Goal: Task Accomplishment & Management: Manage account settings

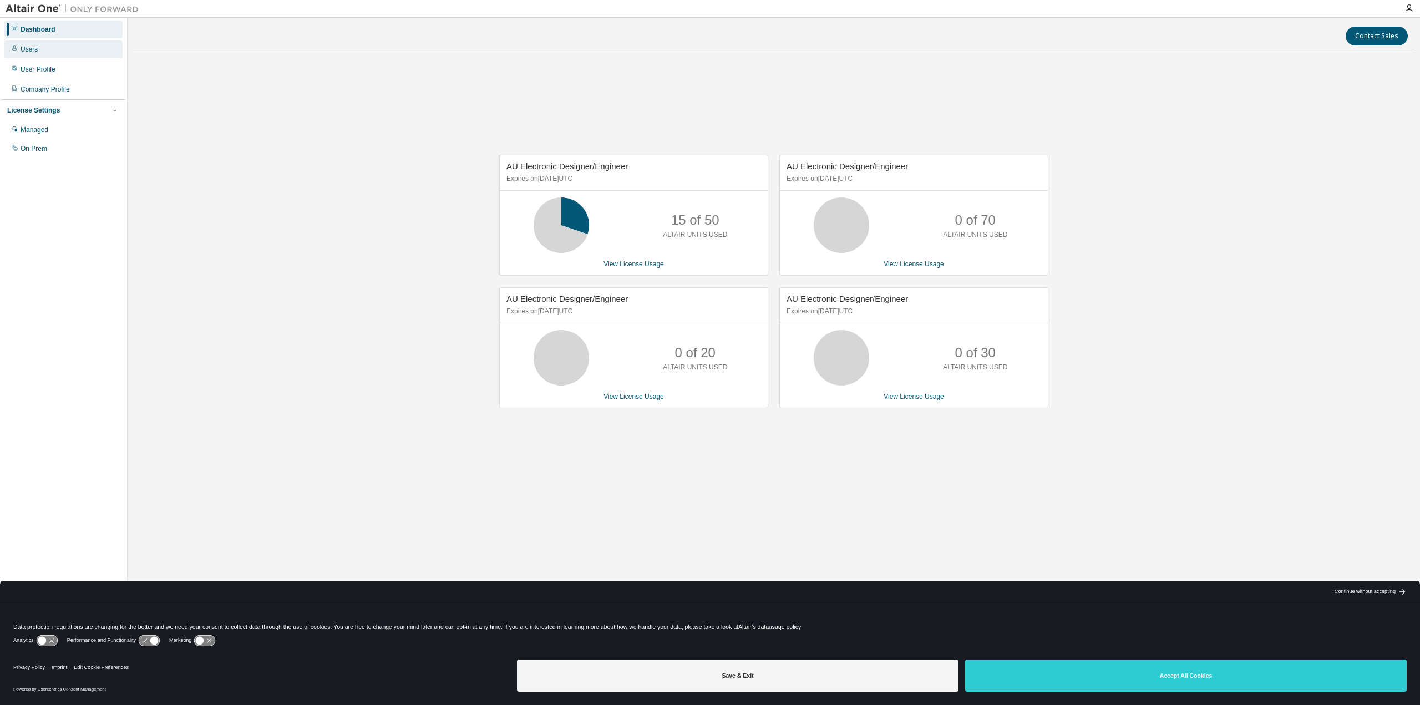
click at [32, 47] on div "Users" at bounding box center [29, 49] width 17 height 9
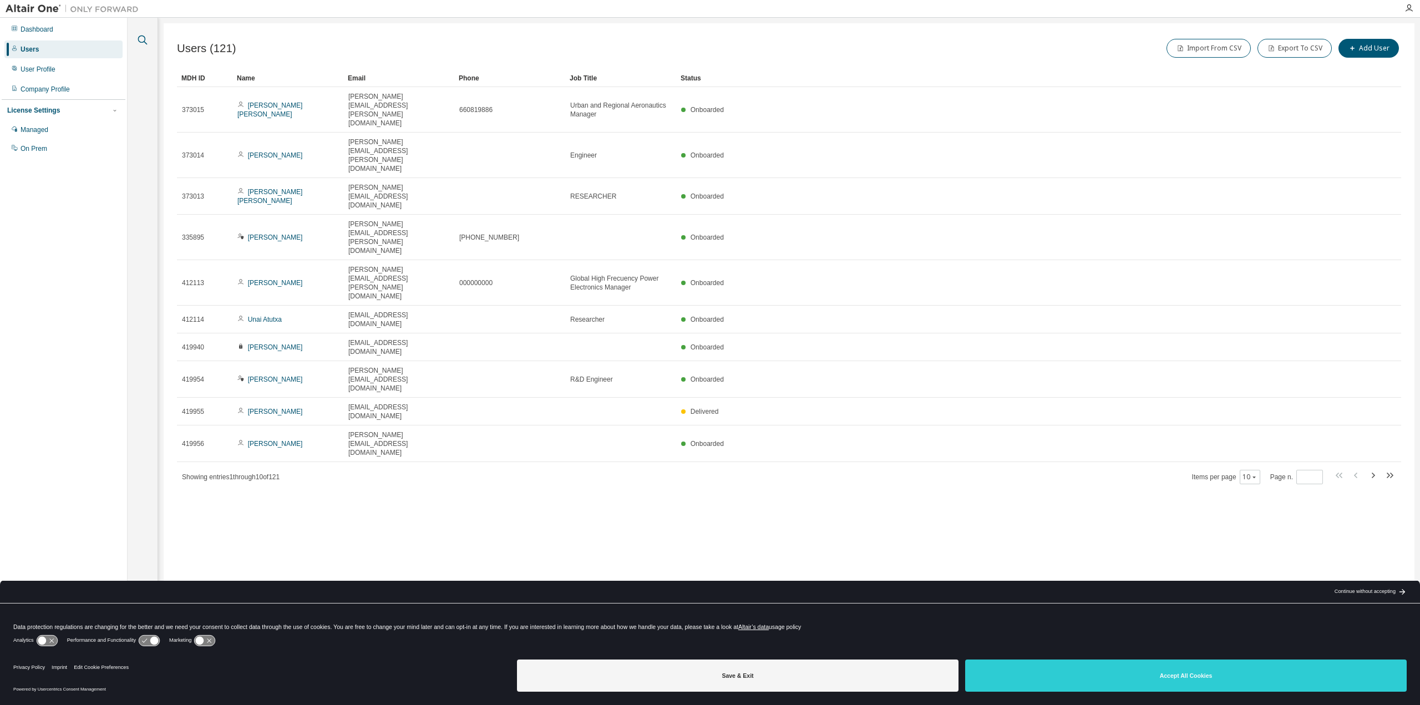
click at [146, 39] on icon "button" at bounding box center [142, 39] width 13 height 13
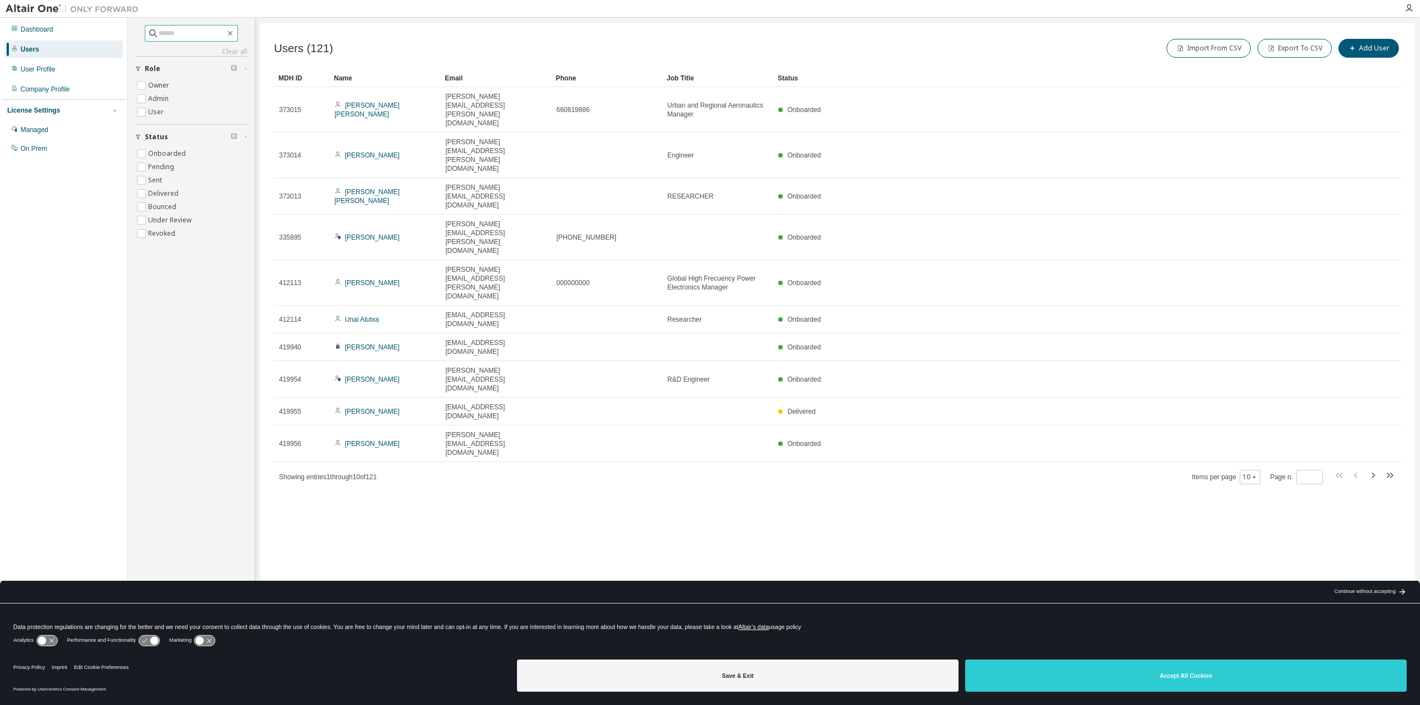
click at [202, 35] on input "text" at bounding box center [192, 33] width 67 height 11
type input "*******"
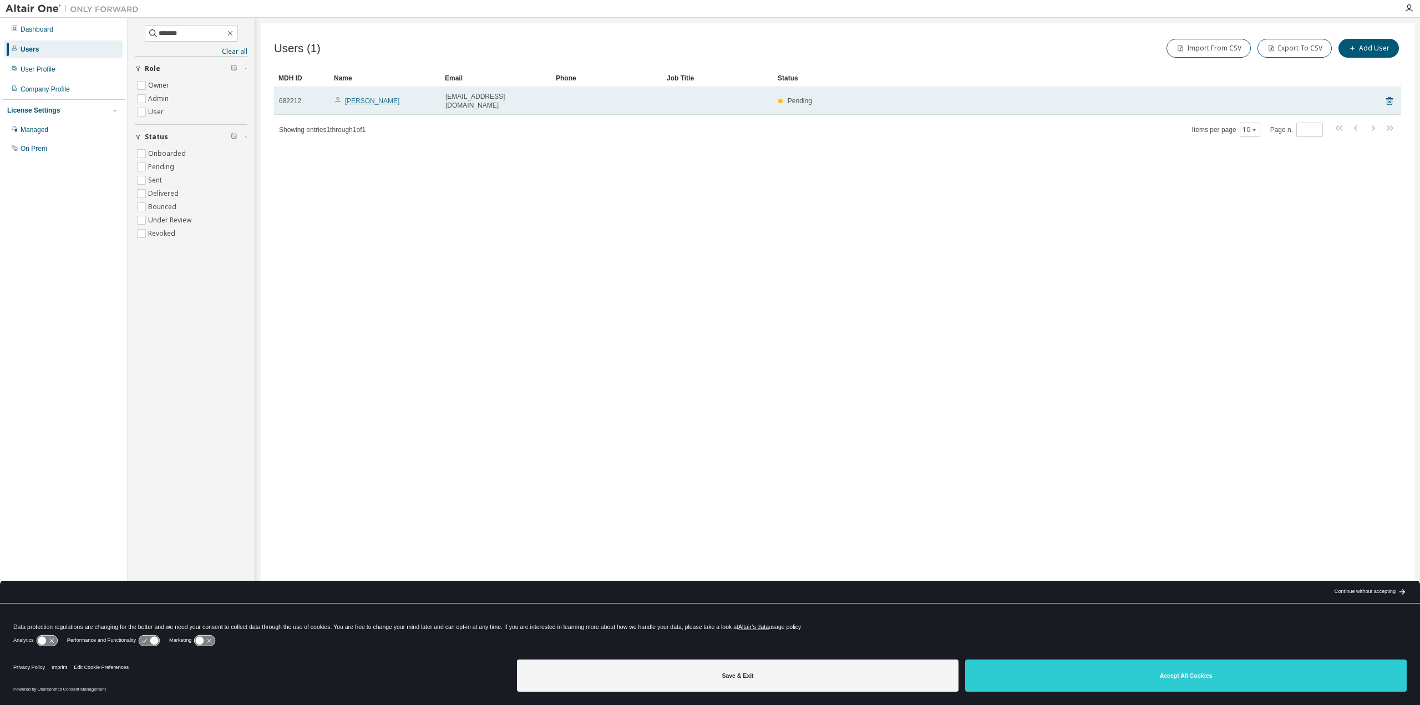
click at [351, 99] on link "Iñigo Zubitur" at bounding box center [372, 101] width 55 height 8
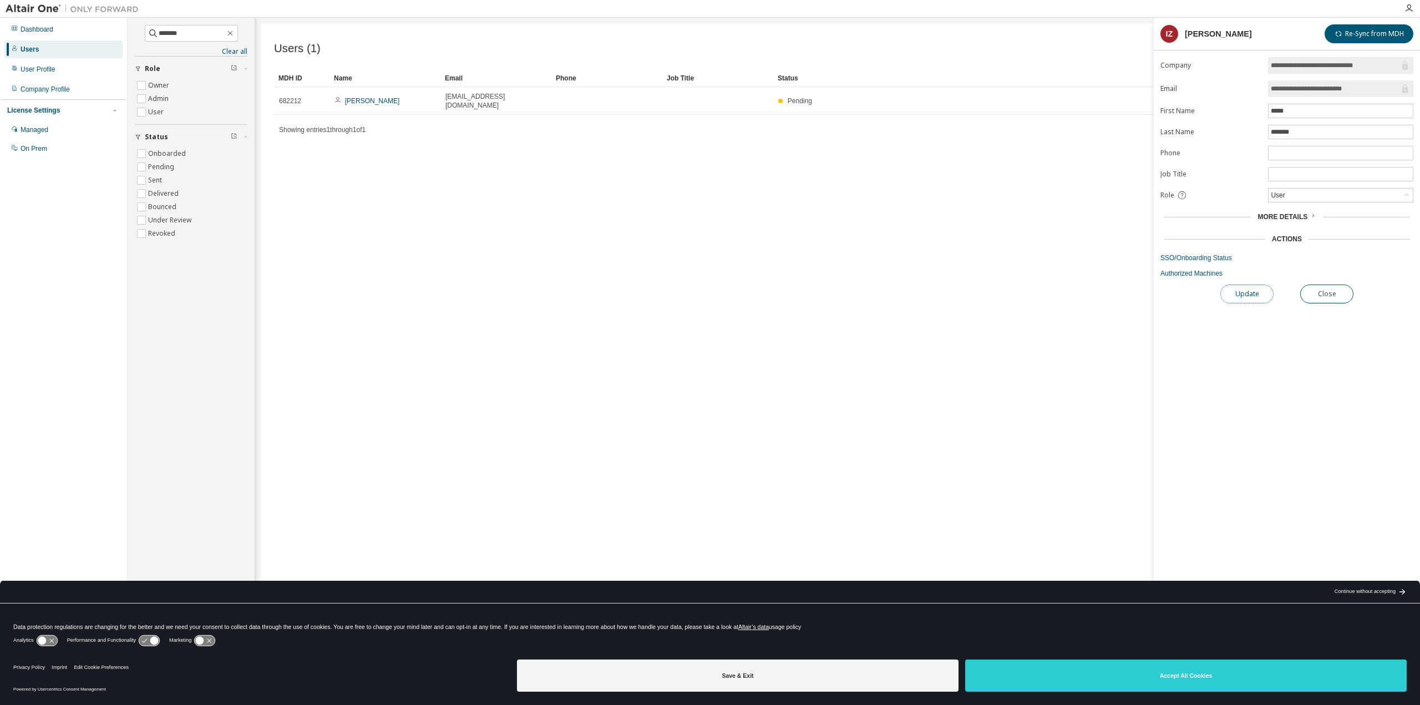
click at [1245, 291] on button "Update" at bounding box center [1246, 294] width 53 height 19
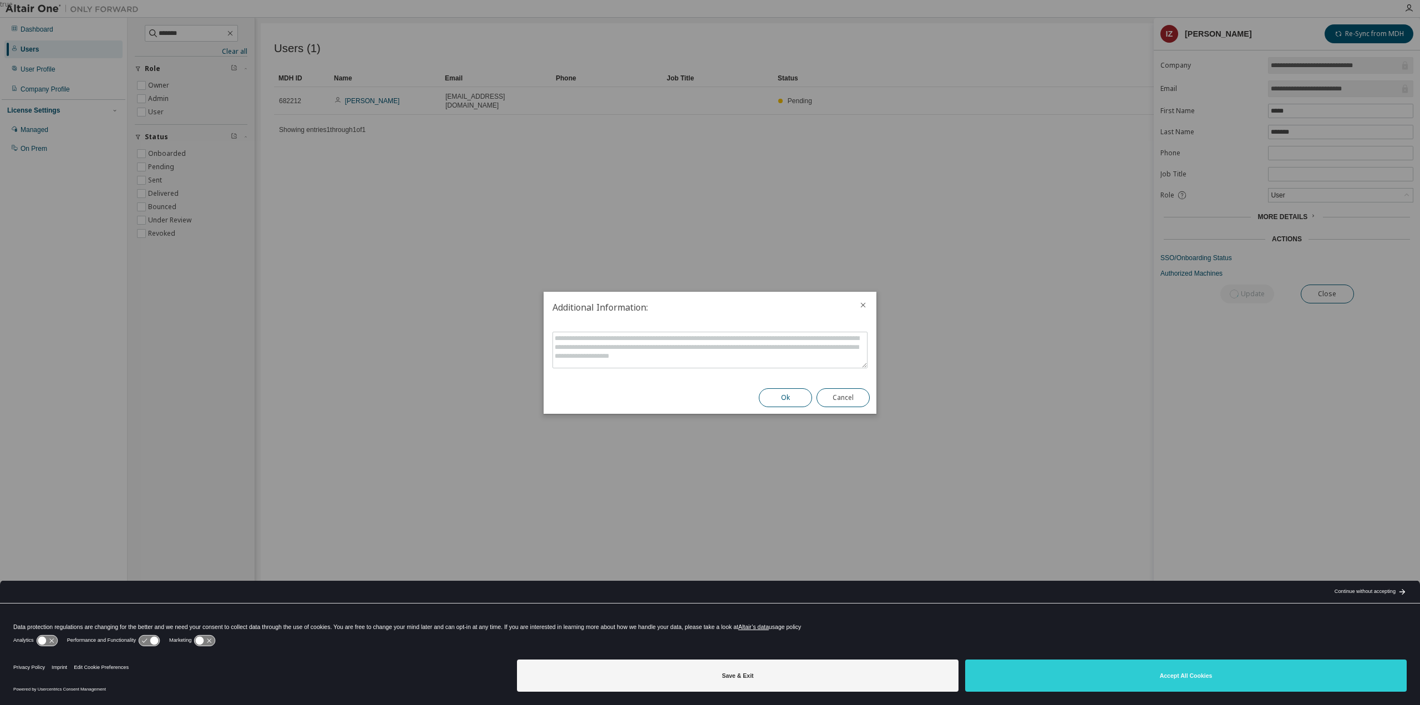
click at [792, 397] on button "Ok" at bounding box center [785, 397] width 53 height 19
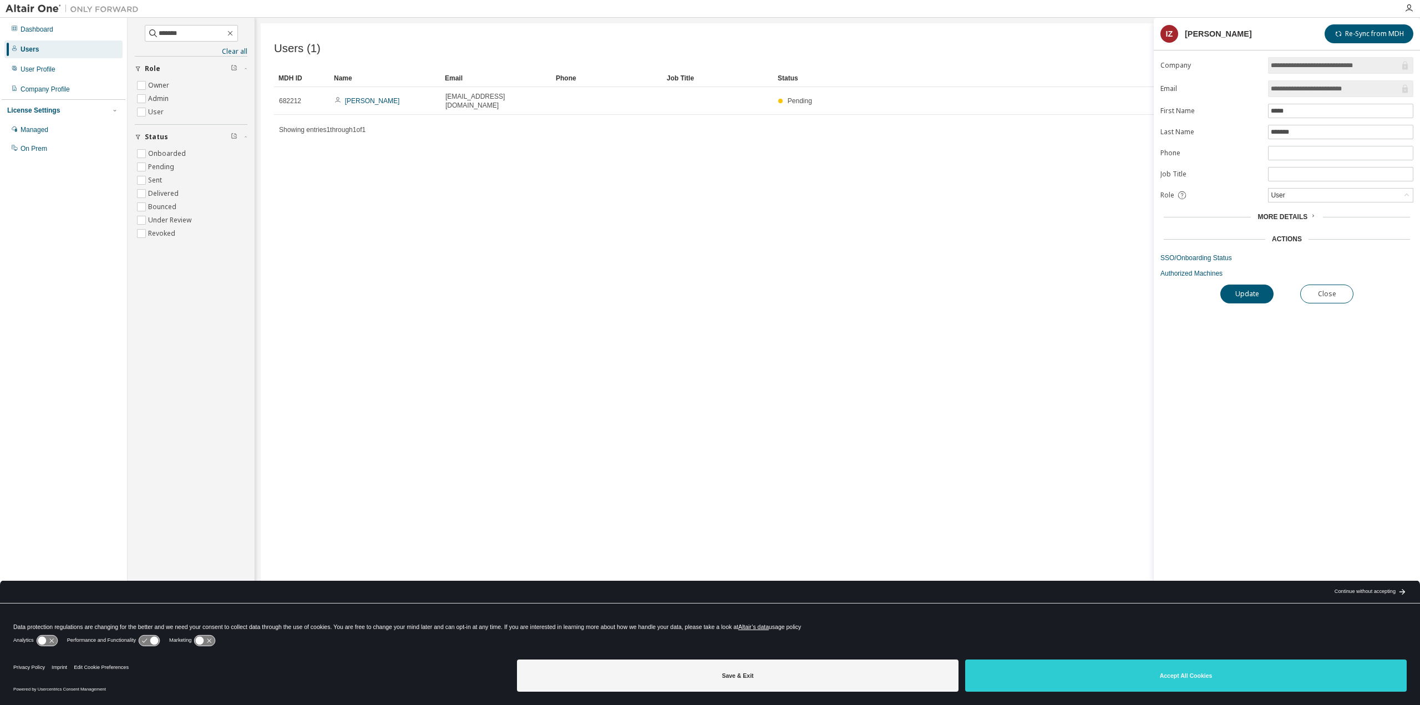
click at [1285, 240] on div "Actions" at bounding box center [1287, 239] width 30 height 9
click at [1302, 217] on span "More Details" at bounding box center [1282, 217] width 50 height 8
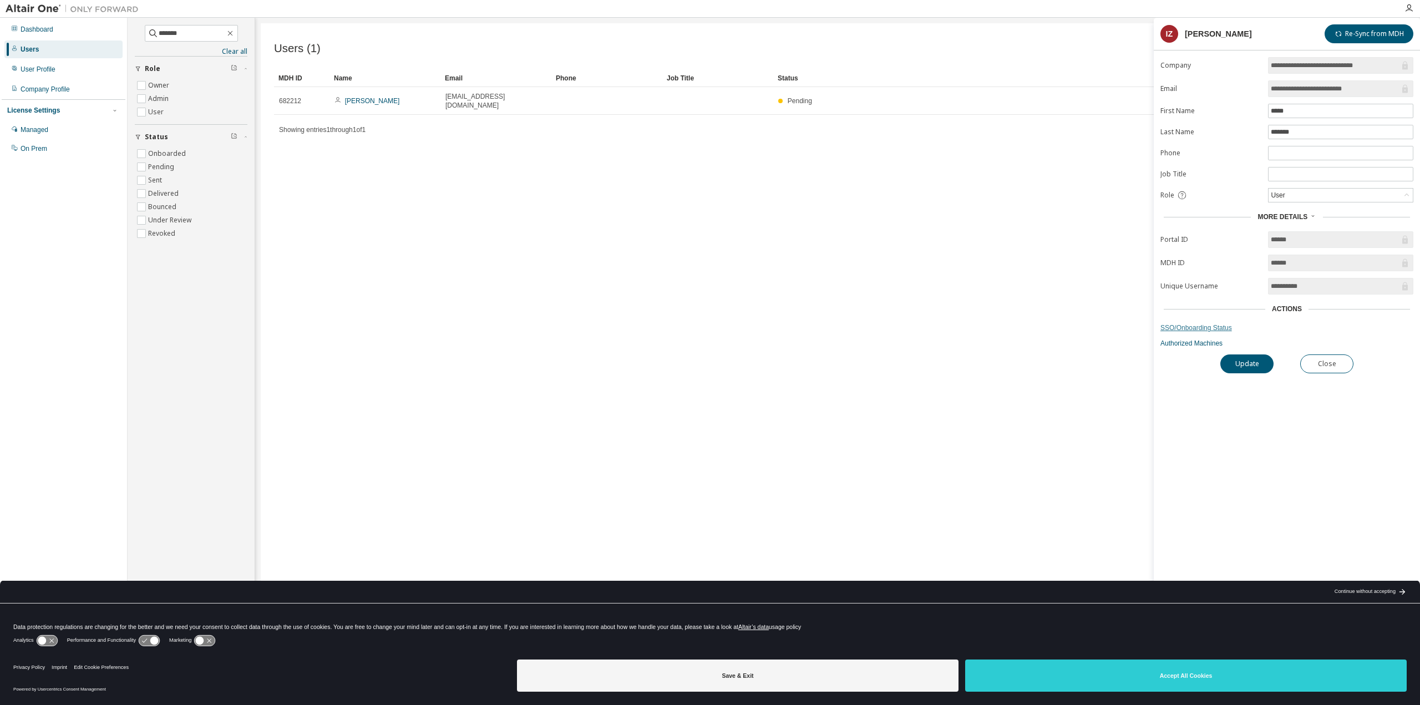
click at [1216, 326] on link "SSO/Onboarding Status" at bounding box center [1286, 327] width 253 height 9
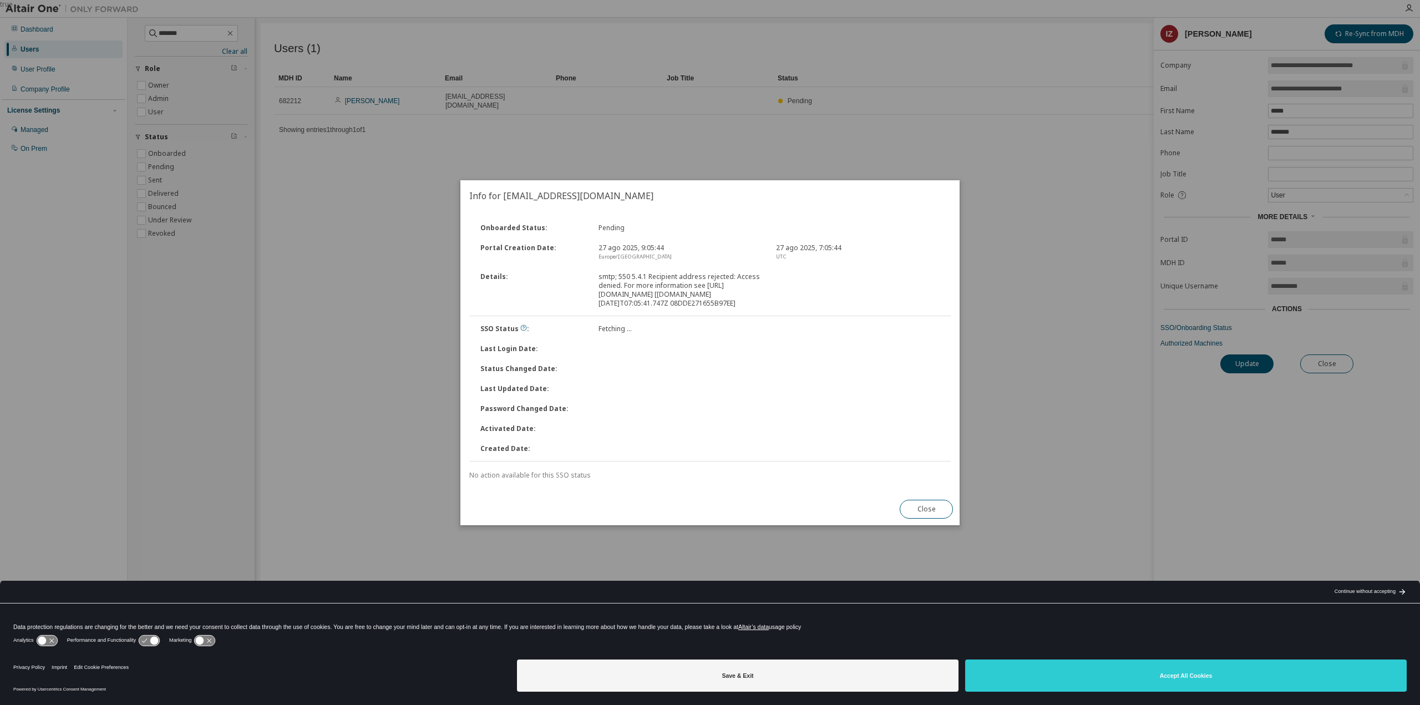
click at [931, 171] on div "true" at bounding box center [710, 352] width 1420 height 705
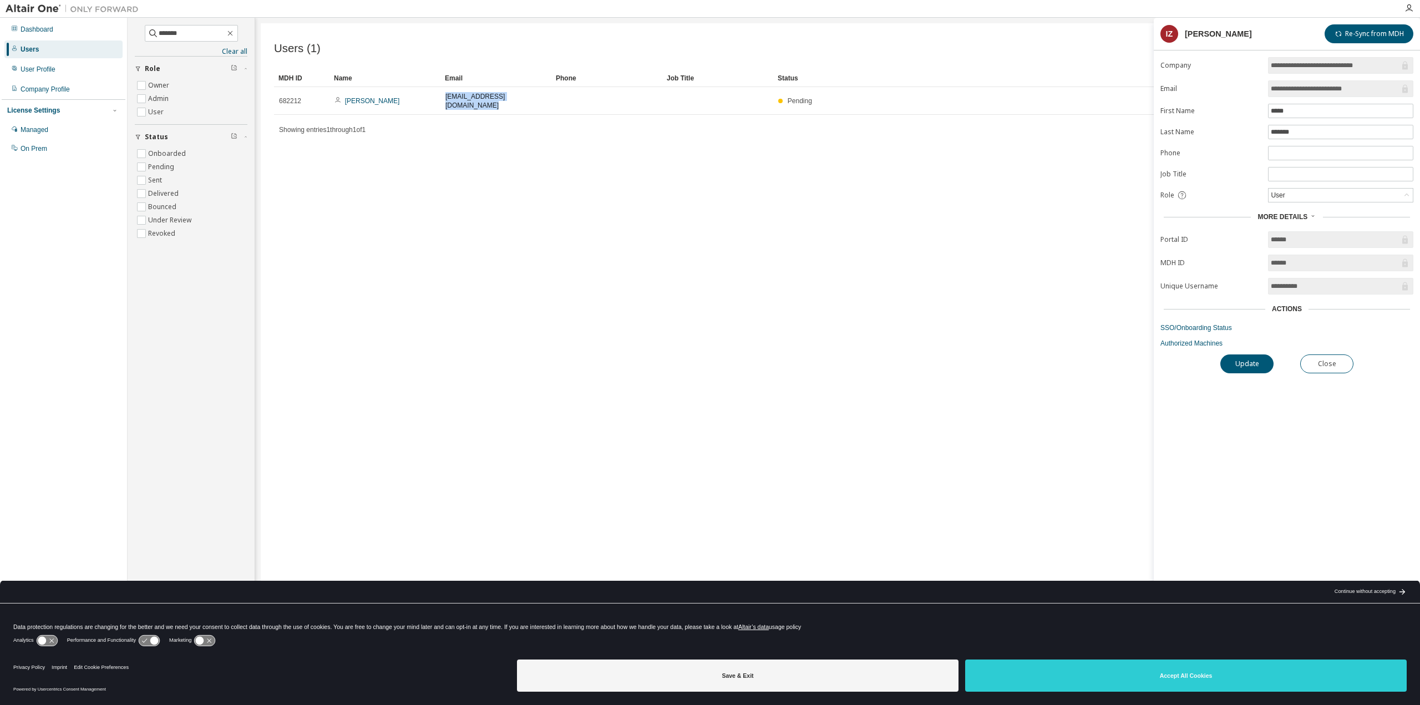
drag, startPoint x: 552, startPoint y: 103, endPoint x: 483, endPoint y: 114, distance: 70.3
click at [400, 92] on tr "682212 Iñigo Zubitur inigo.zubitur@ingeteam.com Pending" at bounding box center [837, 101] width 1127 height 28
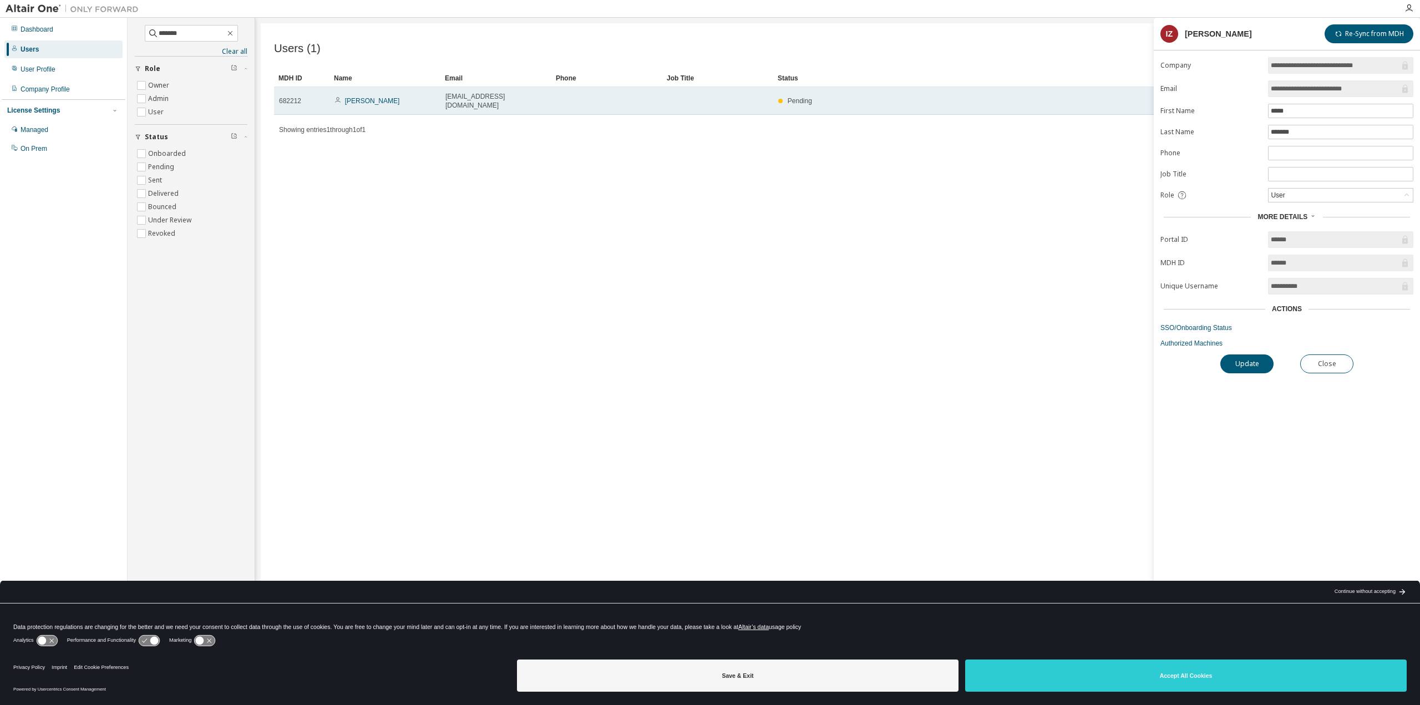
drag, startPoint x: 483, startPoint y: 114, endPoint x: 410, endPoint y: 94, distance: 76.0
click at [481, 121] on div "Showing entries 1 through 1 of 1 Items per page 10 Page n. *" at bounding box center [837, 129] width 1127 height 16
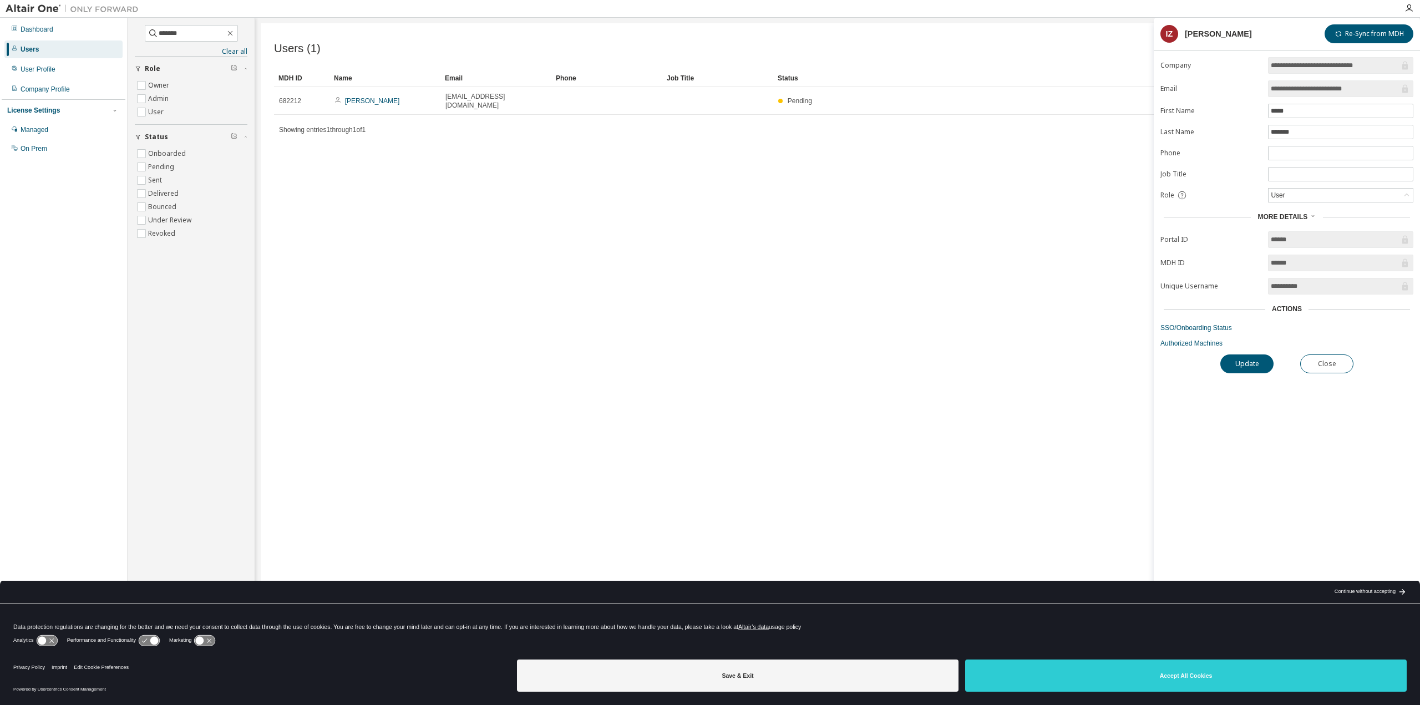
drag, startPoint x: 1374, startPoint y: 89, endPoint x: 1255, endPoint y: 88, distance: 118.7
click at [1250, 87] on form "**********" at bounding box center [1286, 202] width 253 height 291
click at [1209, 344] on link "Authorized Machines" at bounding box center [1286, 343] width 253 height 9
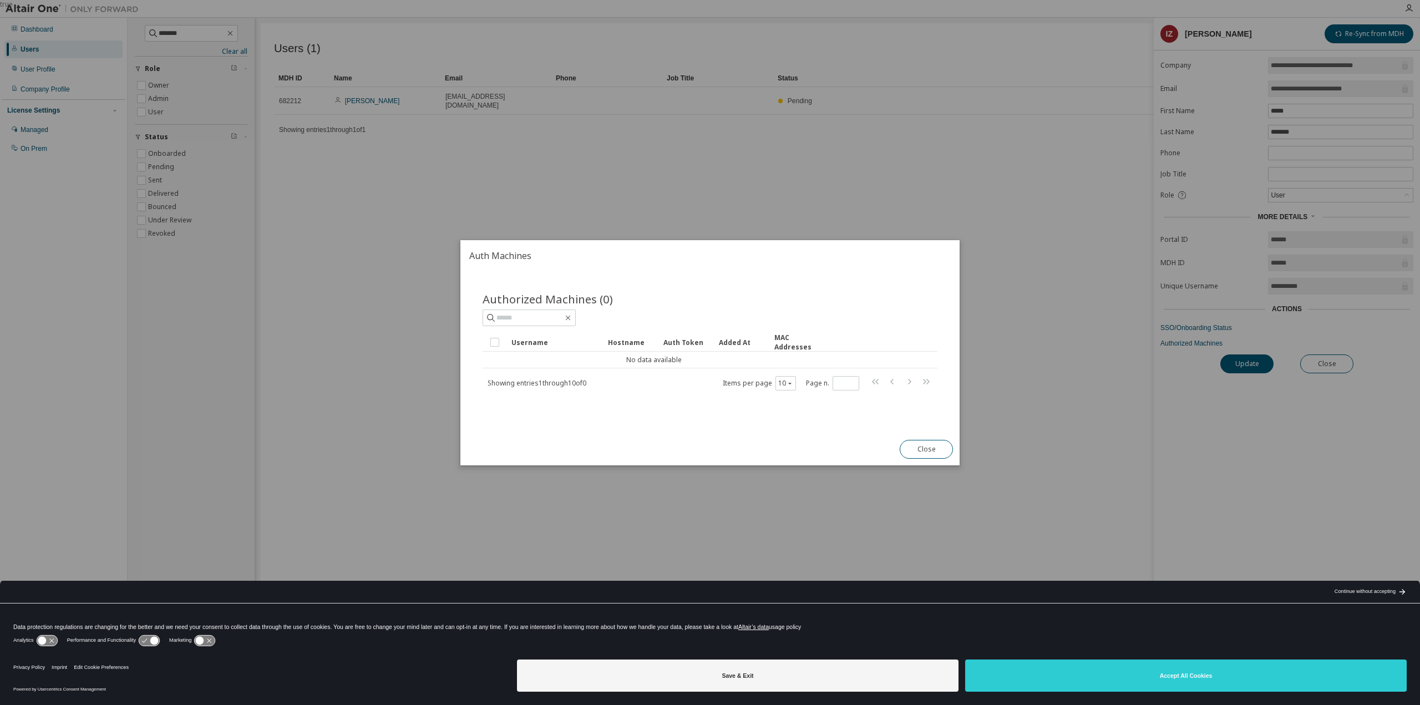
click at [940, 448] on button "Close" at bounding box center [926, 449] width 53 height 19
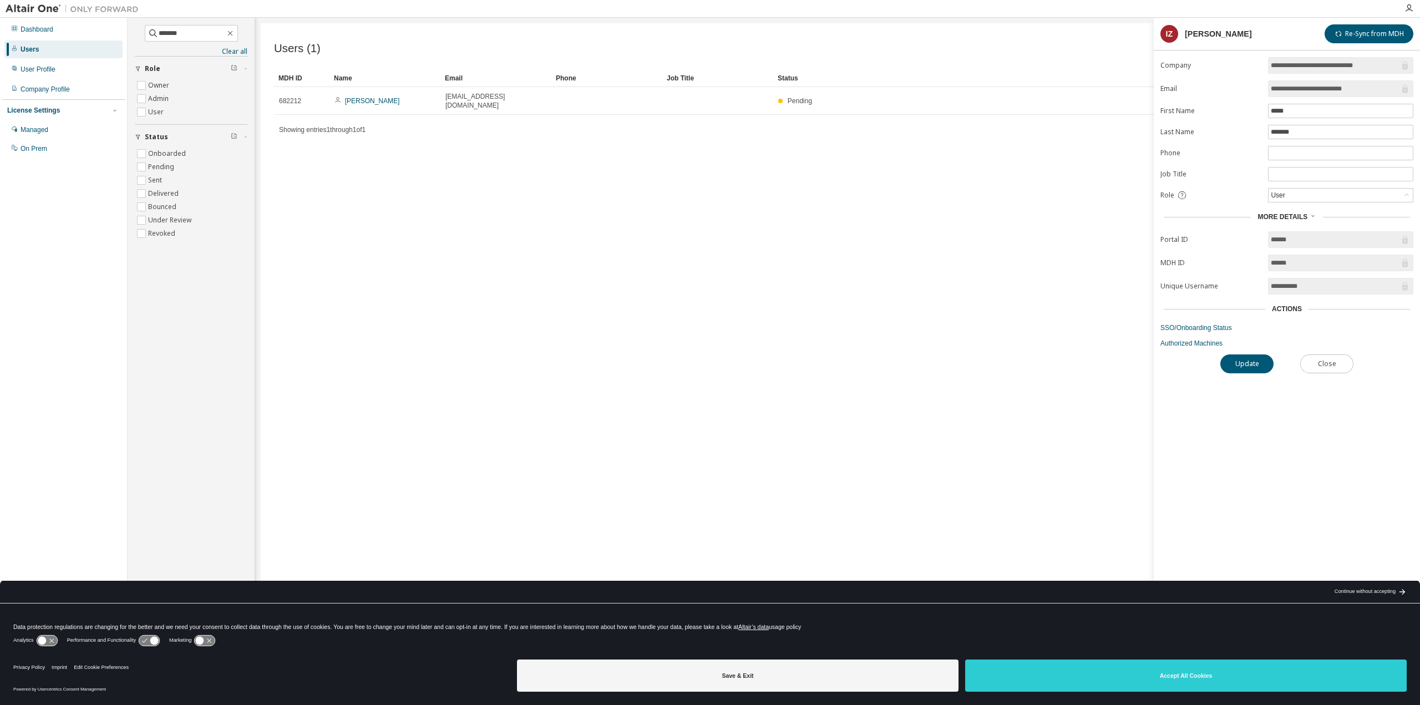
click at [1324, 363] on button "Close" at bounding box center [1326, 363] width 53 height 19
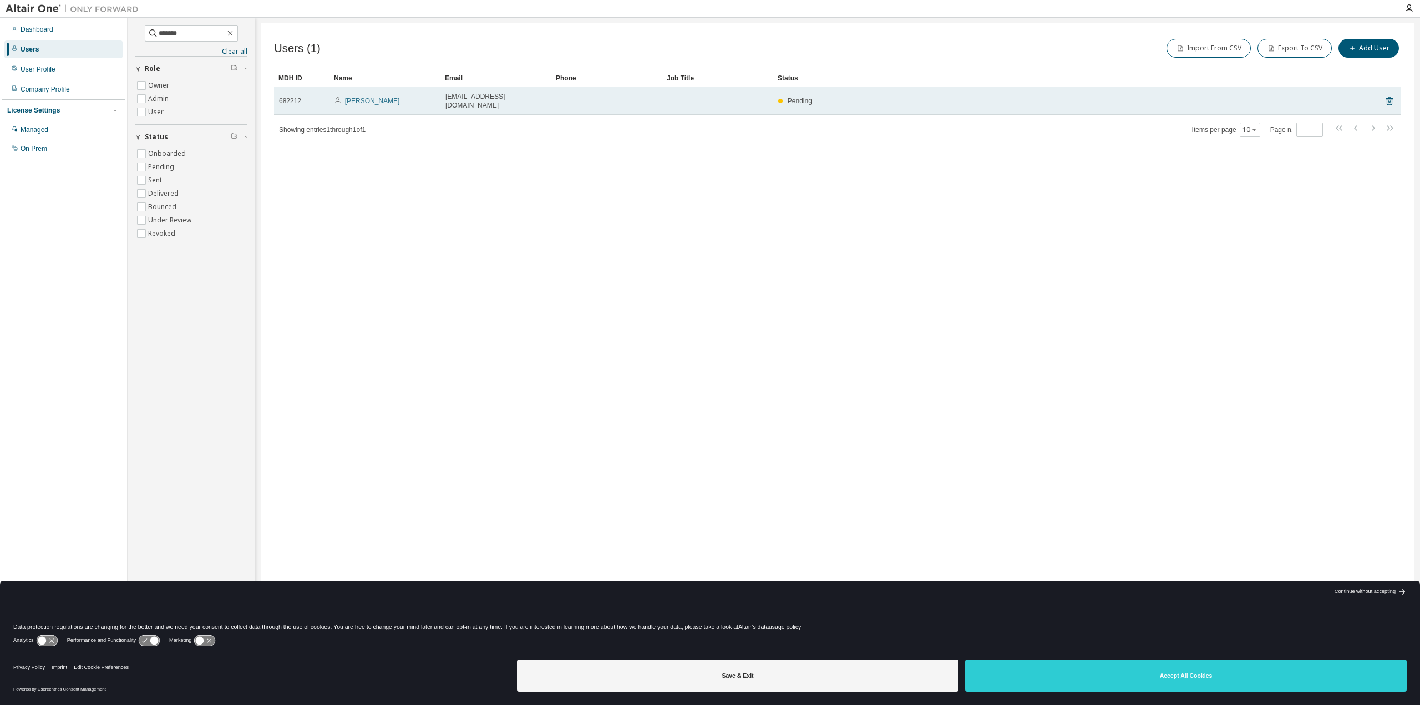
click at [349, 97] on link "Iñigo Zubitur" at bounding box center [372, 101] width 55 height 8
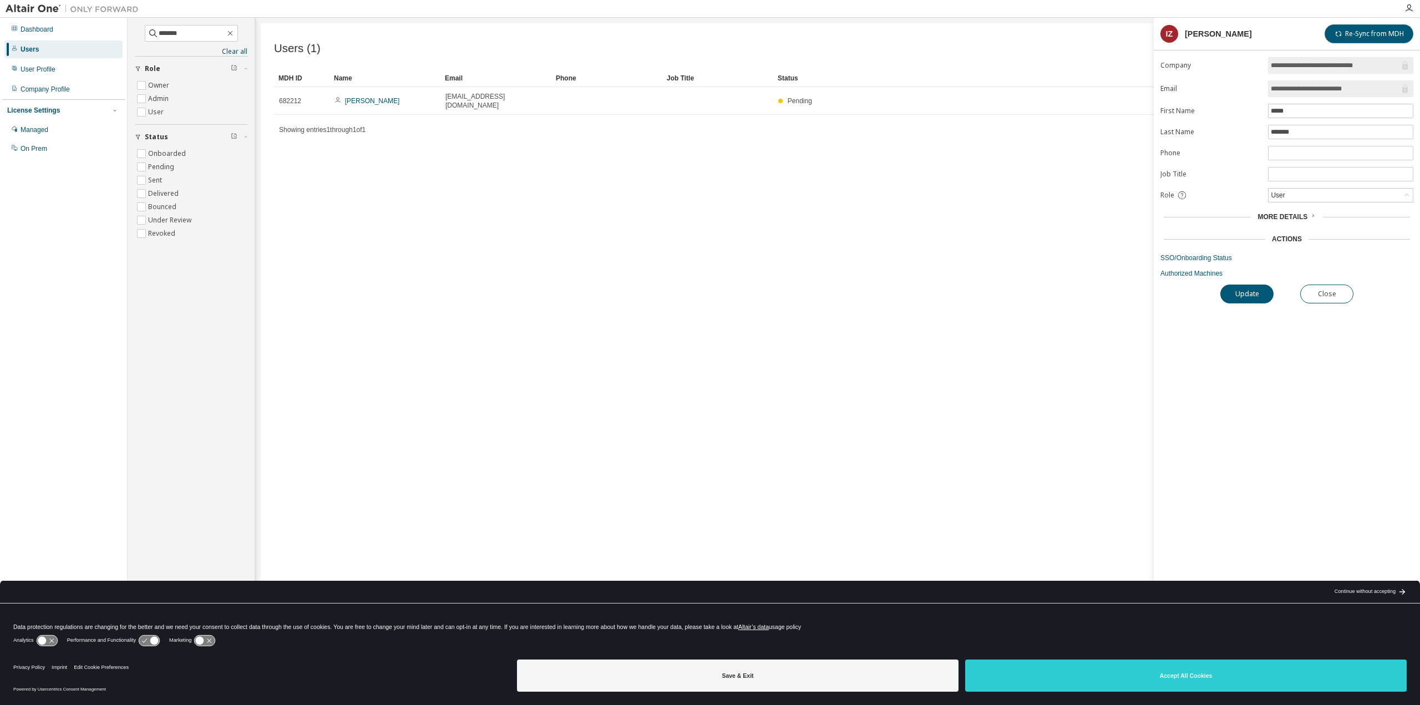
click at [1391, 34] on button "Re-Sync from MDH" at bounding box center [1369, 33] width 89 height 19
click at [1217, 258] on link "SSO/Onboarding Status" at bounding box center [1286, 257] width 253 height 9
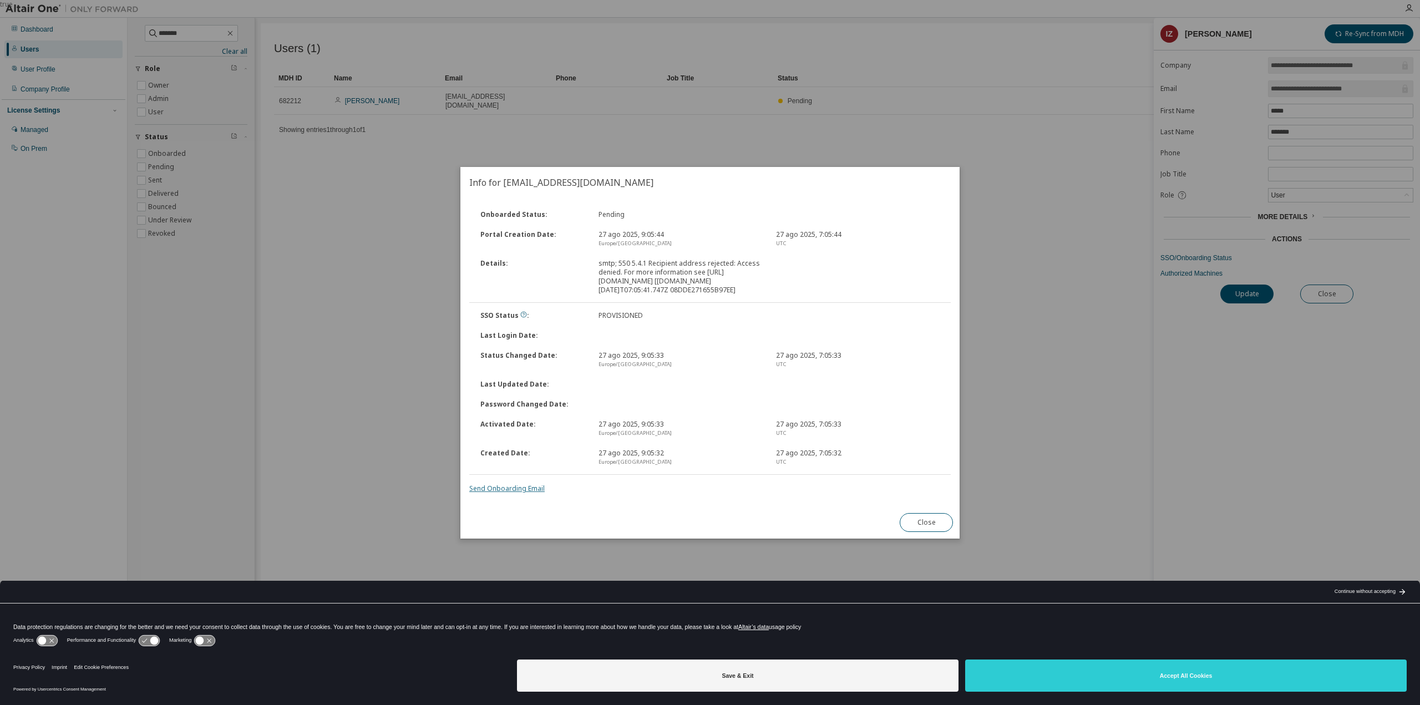
click at [529, 493] on link "Send Onboarding Email" at bounding box center [506, 488] width 75 height 9
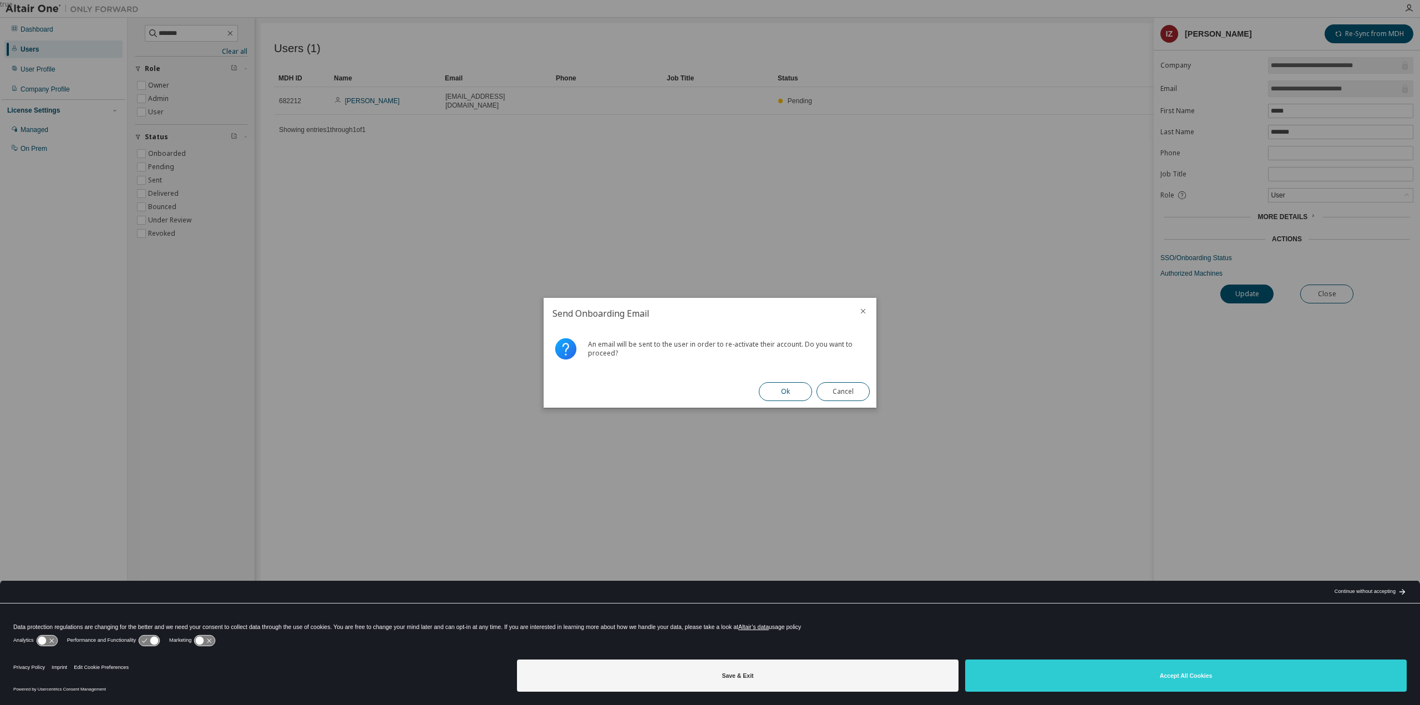
click at [790, 394] on button "Ok" at bounding box center [785, 391] width 53 height 19
click at [837, 390] on button "Close" at bounding box center [842, 391] width 53 height 19
